Goal: Find specific page/section: Find specific page/section

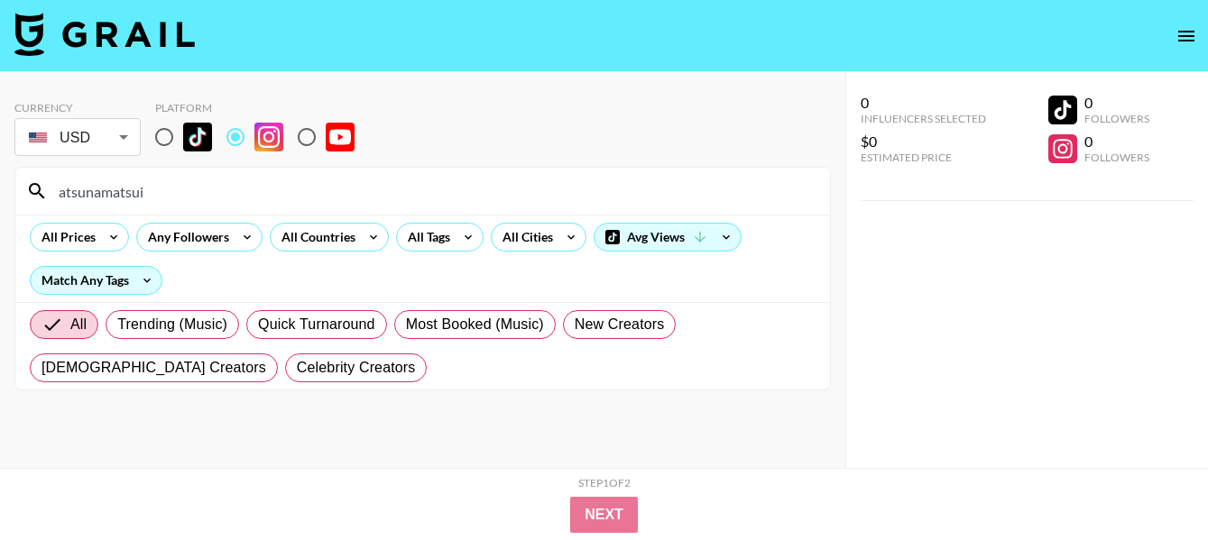
click at [216, 200] on input "atsunamatsui" at bounding box center [433, 191] width 771 height 29
click at [319, 182] on input "nachoavgblondiesnachoavgblondiesnachoavgblondies" at bounding box center [433, 191] width 771 height 29
click at [318, 183] on input "nachoavgblondiesnachoavgblondiesnachoavgblondies" at bounding box center [433, 191] width 771 height 29
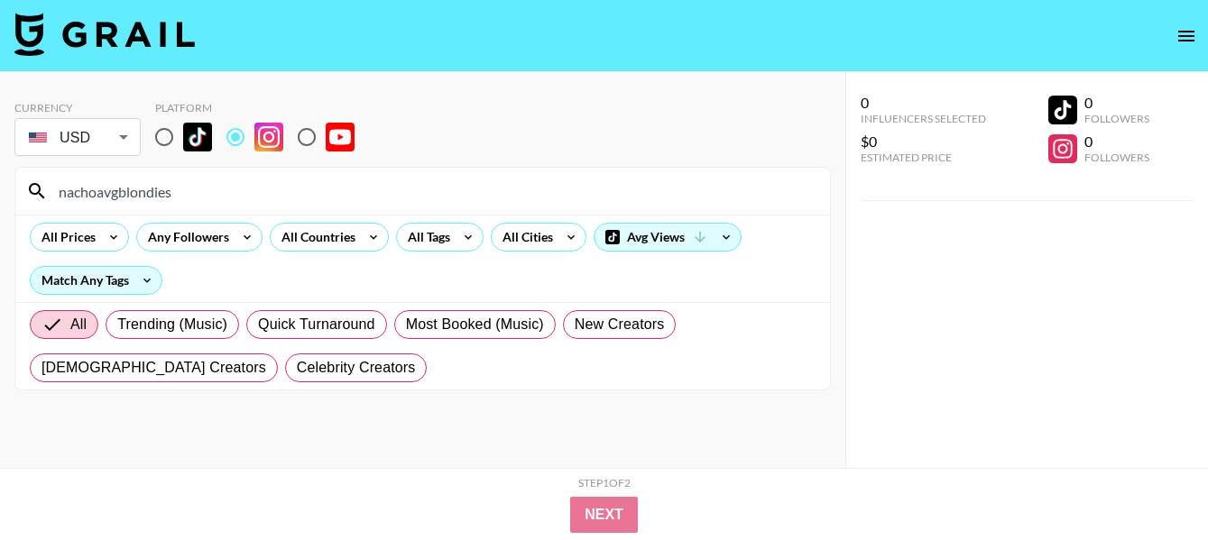
click at [578, 202] on input "nachoavgblondies" at bounding box center [433, 191] width 771 height 29
click at [578, 201] on input "nachoavgblondies" at bounding box center [433, 191] width 771 height 29
click at [342, 187] on input "nachoavgblondies" at bounding box center [433, 191] width 771 height 29
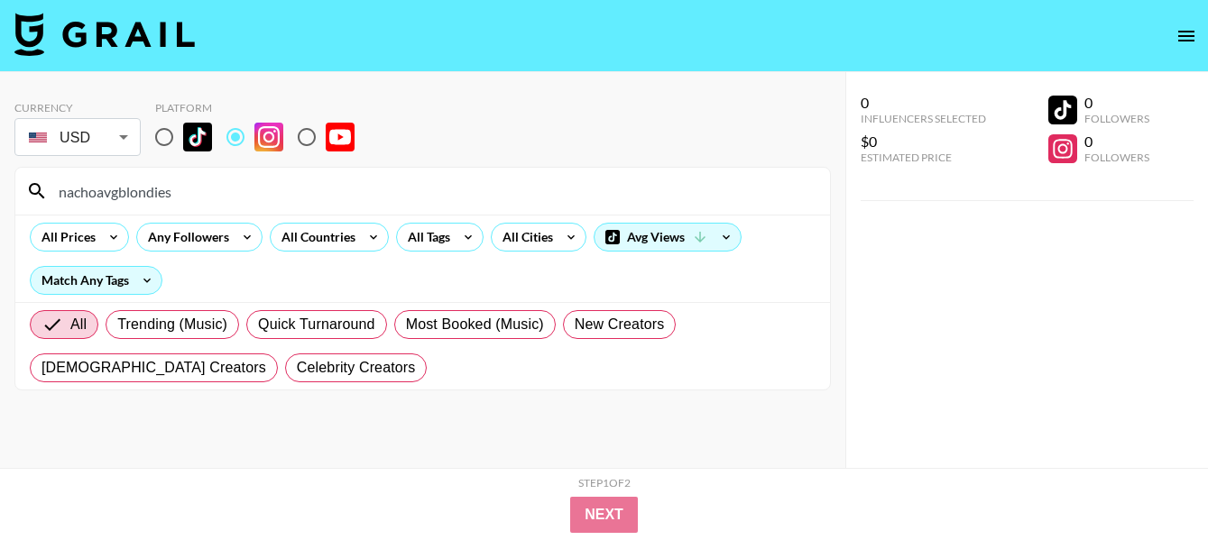
paste input "enoelle"
click at [216, 200] on input "naenoelle" at bounding box center [433, 191] width 771 height 29
type input "naenoelle"
